Goal: Task Accomplishment & Management: Use online tool/utility

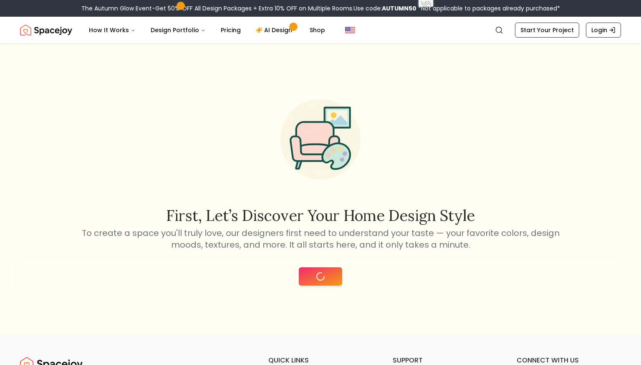
type input "**********"
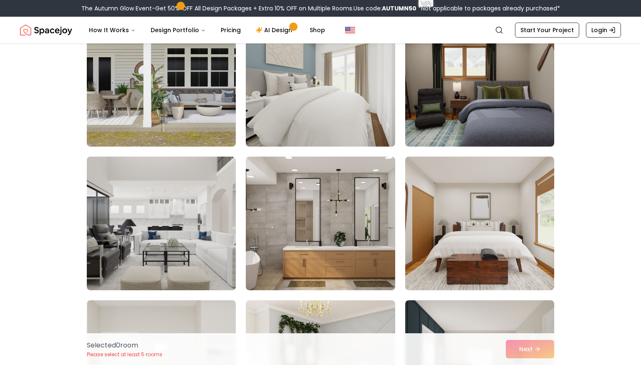
scroll to position [393, 0]
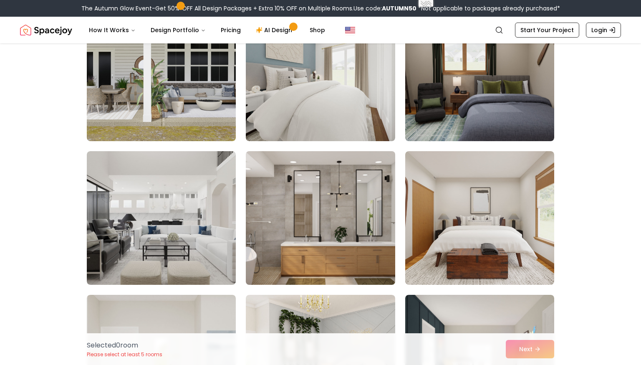
click at [288, 224] on img at bounding box center [320, 218] width 156 height 140
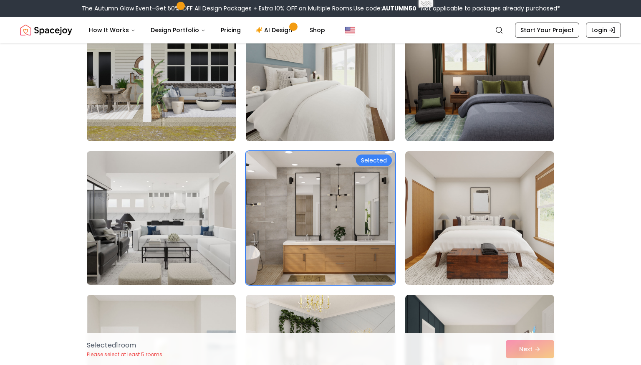
click at [216, 222] on img at bounding box center [161, 218] width 156 height 140
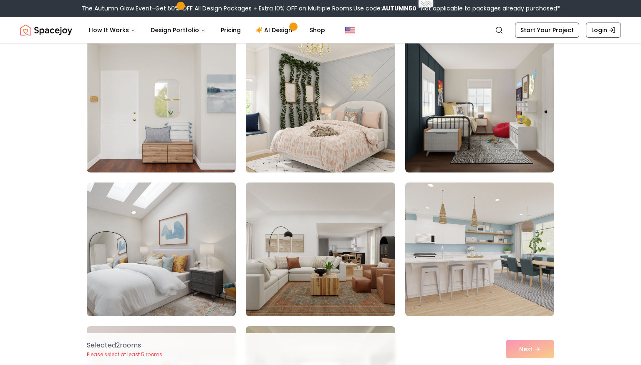
scroll to position [659, 0]
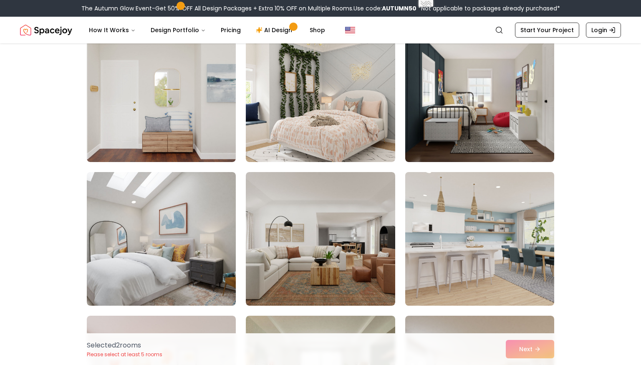
click at [415, 258] on img at bounding box center [479, 239] width 156 height 140
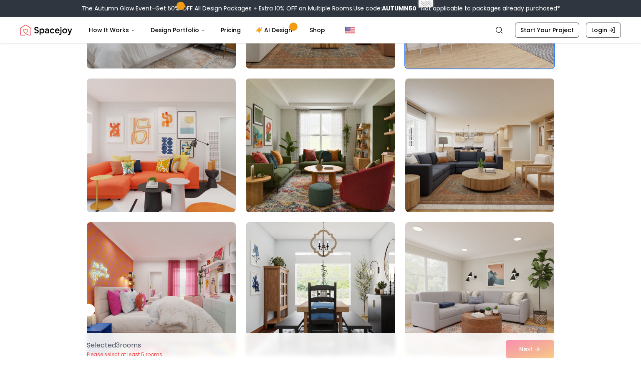
scroll to position [903, 0]
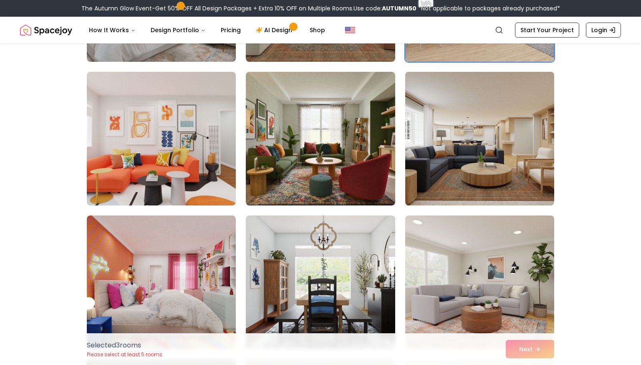
click at [485, 135] on img at bounding box center [479, 138] width 156 height 140
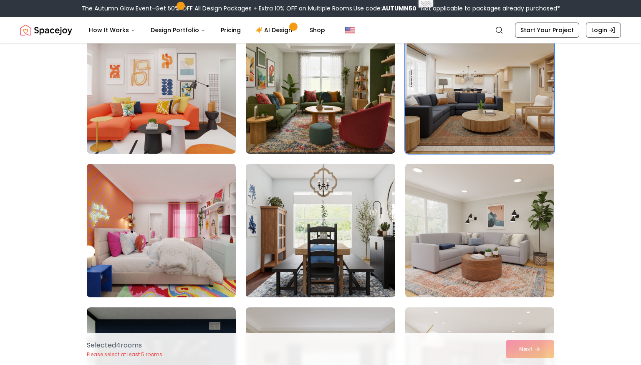
scroll to position [956, 0]
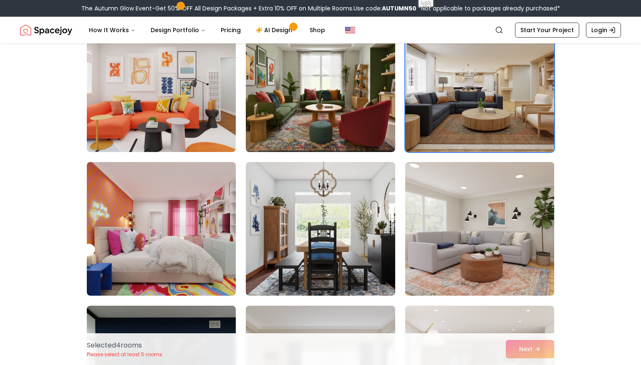
click at [424, 252] on img at bounding box center [479, 228] width 156 height 140
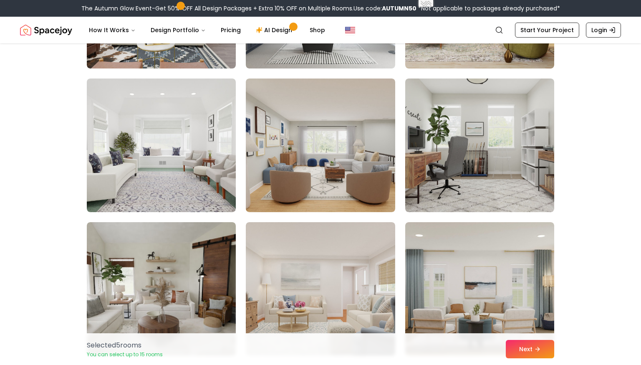
scroll to position [1618, 0]
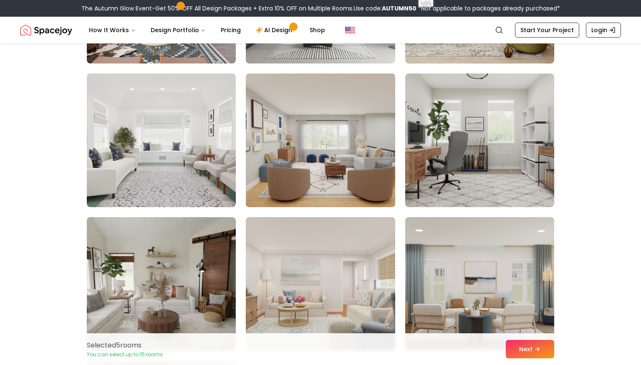
click at [327, 137] on img at bounding box center [320, 140] width 156 height 140
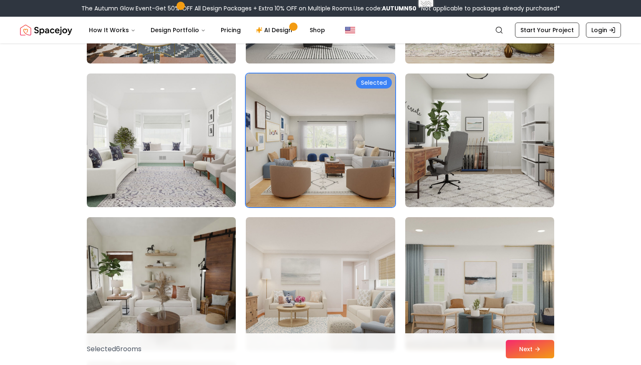
click at [198, 267] on img at bounding box center [161, 284] width 156 height 140
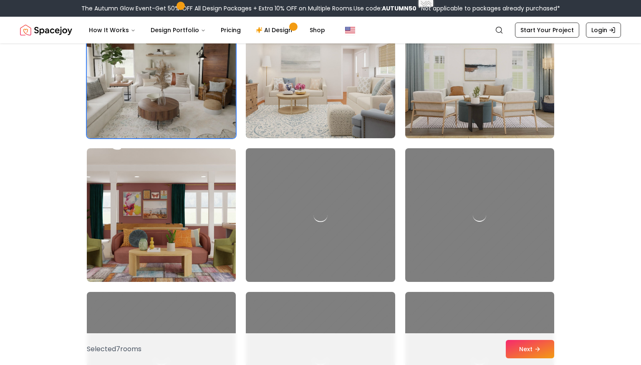
scroll to position [1834, 0]
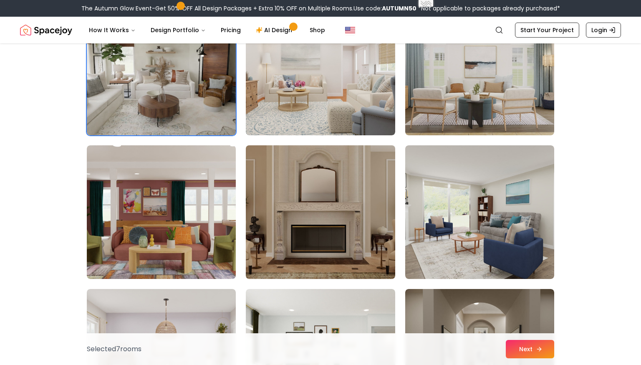
click at [531, 347] on button "Next" at bounding box center [530, 349] width 48 height 18
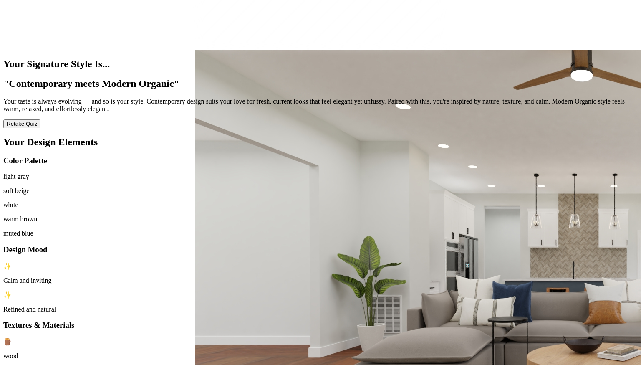
scroll to position [264, 0]
click at [346, 291] on div "✨ Refined and natural" at bounding box center [320, 302] width 634 height 22
click at [322, 305] on p "Refined and natural" at bounding box center [320, 309] width 634 height 8
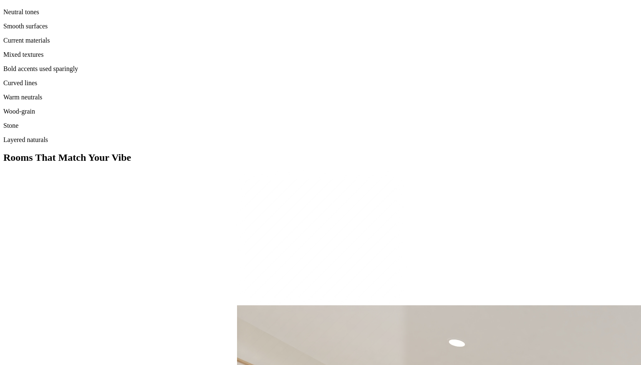
scroll to position [0, 0]
